Goal: Navigation & Orientation: Find specific page/section

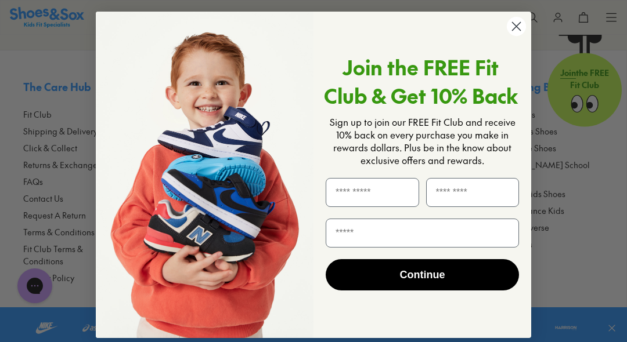
scroll to position [2715, 0]
click at [517, 25] on icon "Close dialog" at bounding box center [516, 26] width 20 height 20
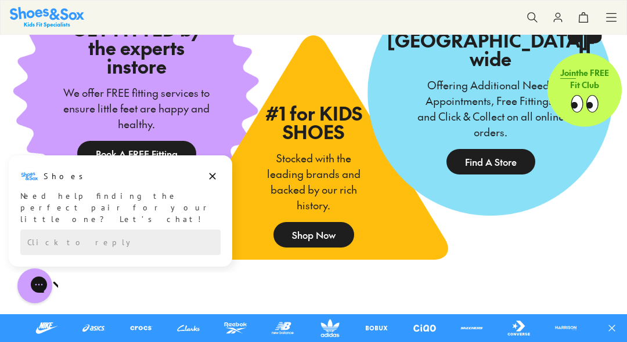
scroll to position [1847, 0]
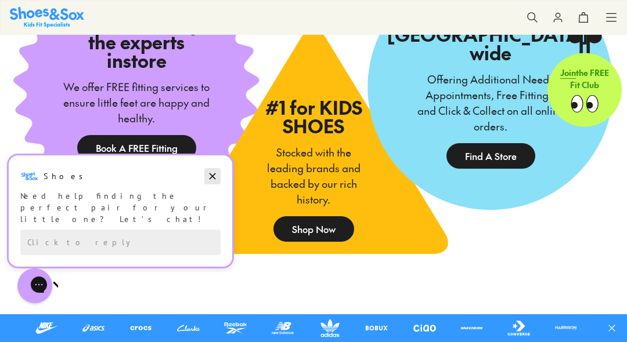
drag, startPoint x: 214, startPoint y: 175, endPoint x: 214, endPoint y: 329, distance: 153.2
click at [214, 175] on icon "Dismiss campaign" at bounding box center [213, 177] width 6 height 6
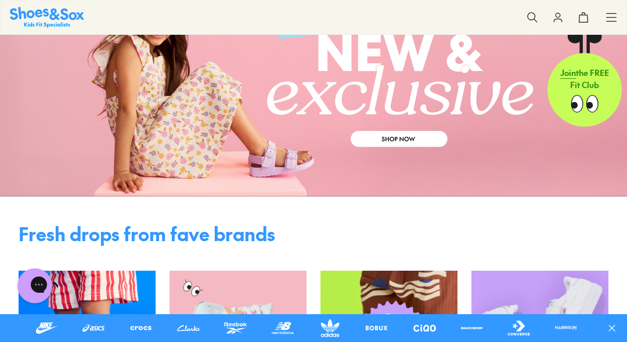
scroll to position [60, 0]
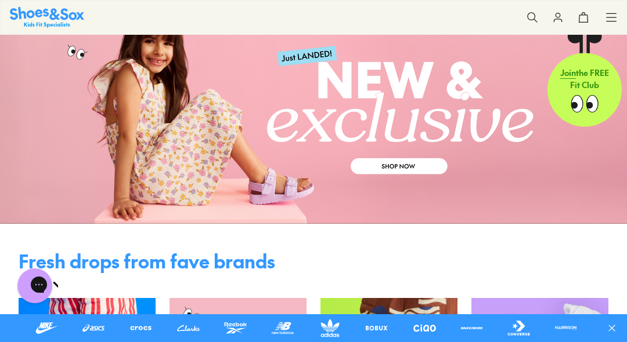
click at [394, 165] on link at bounding box center [313, 111] width 627 height 226
click at [615, 17] on use at bounding box center [612, 17] width 10 height 8
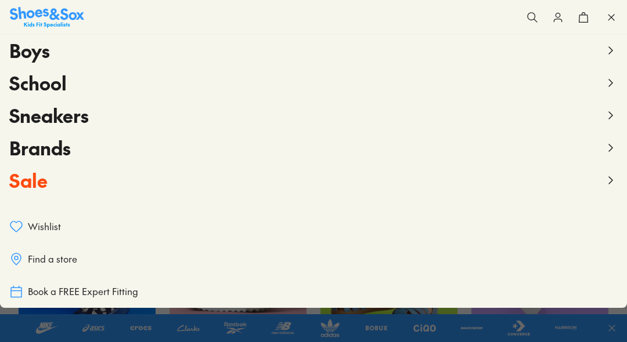
scroll to position [190, 0]
click at [46, 261] on span "Find a store" at bounding box center [52, 259] width 49 height 13
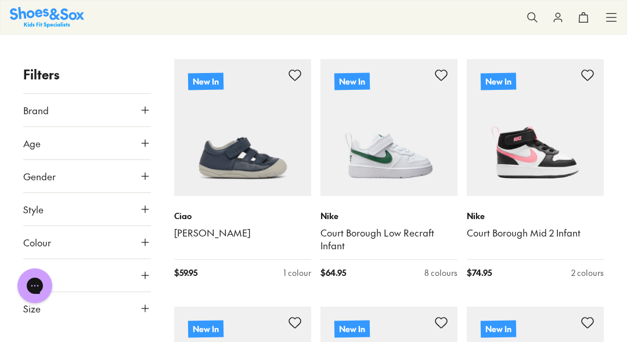
scroll to position [403, 0]
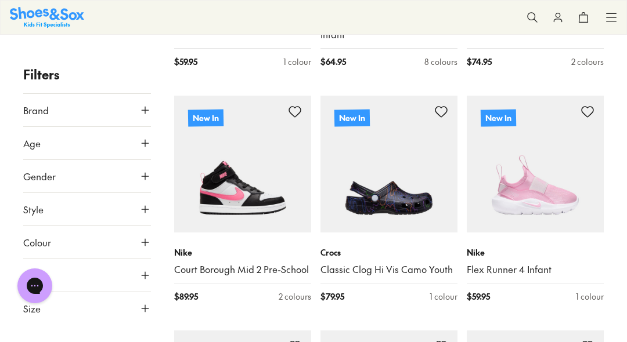
scroll to position [410, 0]
